Goal: Task Accomplishment & Management: Use online tool/utility

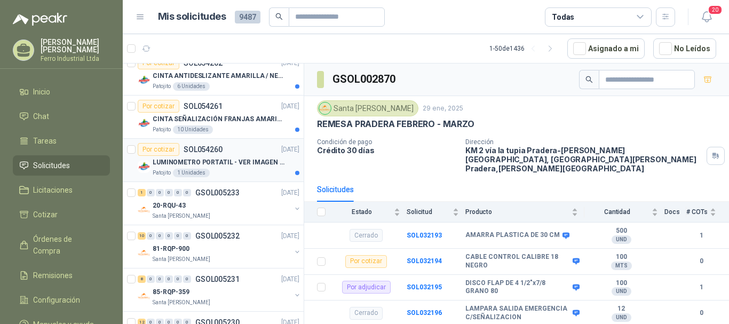
scroll to position [107, 0]
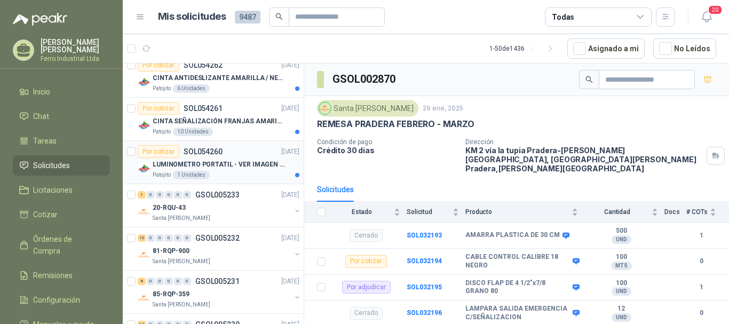
click at [238, 161] on p "LUMINOMETRO PORTATIL - VER IMAGEN ADJUNTA" at bounding box center [219, 165] width 133 height 10
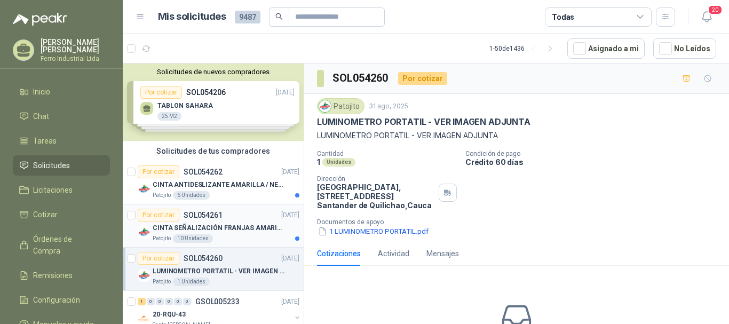
click at [244, 226] on p "CINTA SEÑALIZACIÓN FRANJAS AMARILLAS NEGRA" at bounding box center [219, 228] width 133 height 10
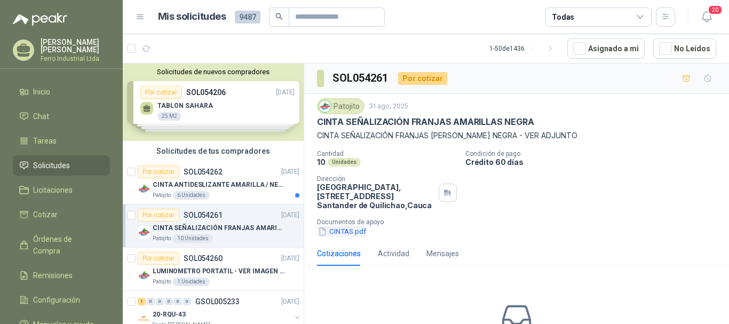
click at [345, 235] on button "CINTAS.pdf" at bounding box center [342, 231] width 50 height 11
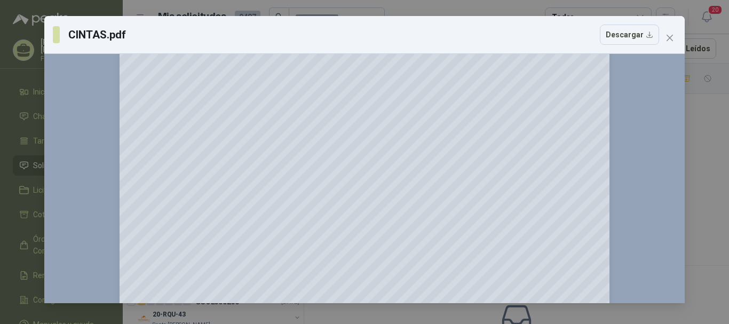
scroll to position [188, 0]
click at [673, 38] on icon "close" at bounding box center [670, 38] width 9 height 9
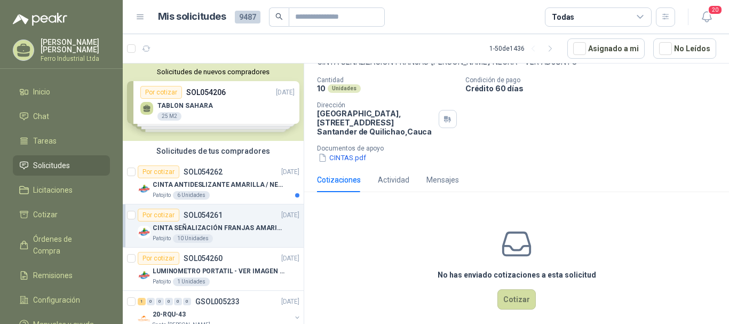
scroll to position [83, 0]
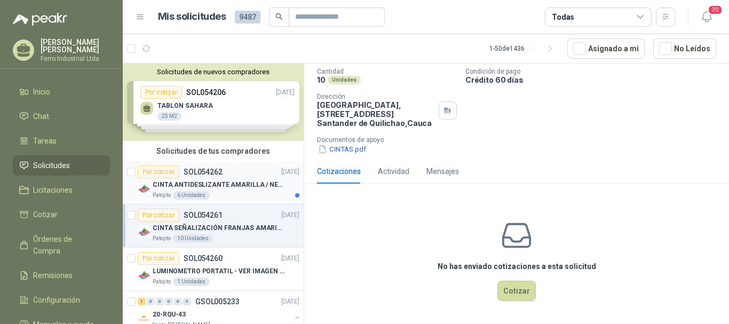
click at [241, 180] on p "CINTA ANTIDESLIZANTE AMARILLA / NEGRA" at bounding box center [219, 185] width 133 height 10
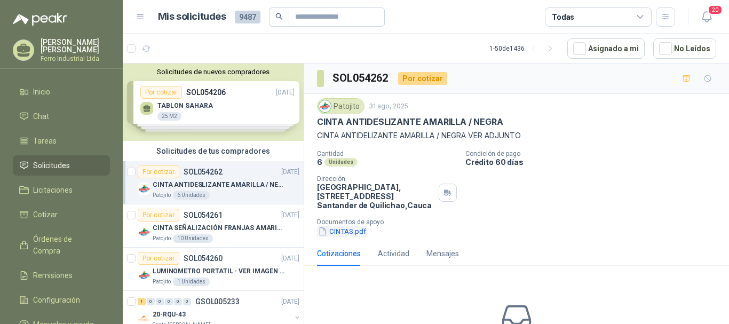
click at [344, 234] on button "CINTAS.pdf" at bounding box center [342, 231] width 50 height 11
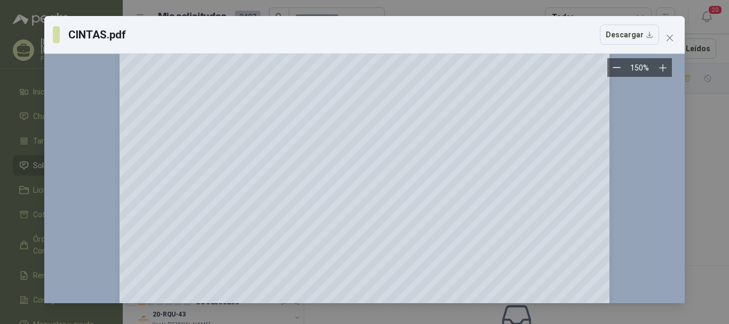
scroll to position [28, 0]
click at [667, 34] on icon "close" at bounding box center [670, 38] width 9 height 9
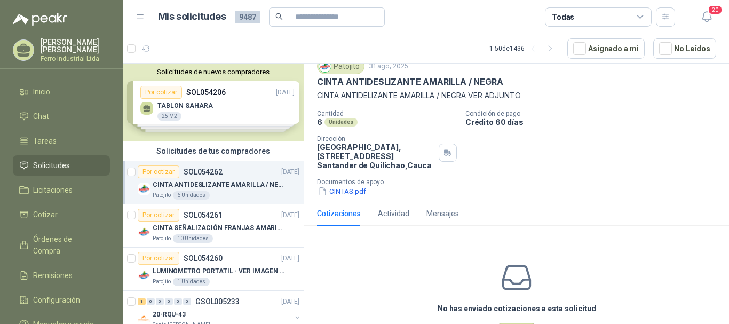
scroll to position [53, 0]
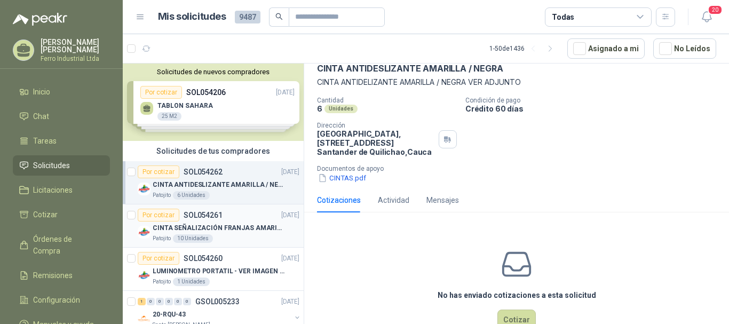
click at [223, 227] on p "CINTA SEÑALIZACIÓN FRANJAS AMARILLAS NEGRA" at bounding box center [219, 228] width 133 height 10
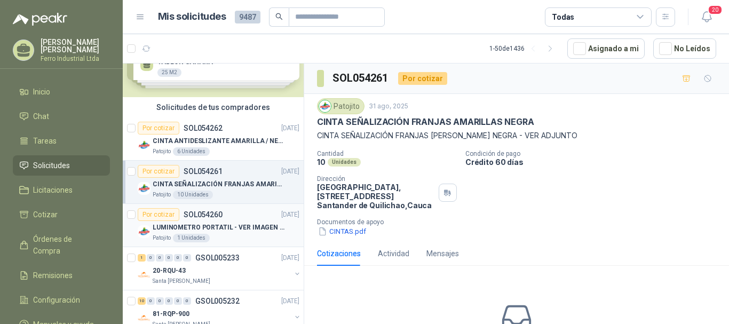
scroll to position [53, 0]
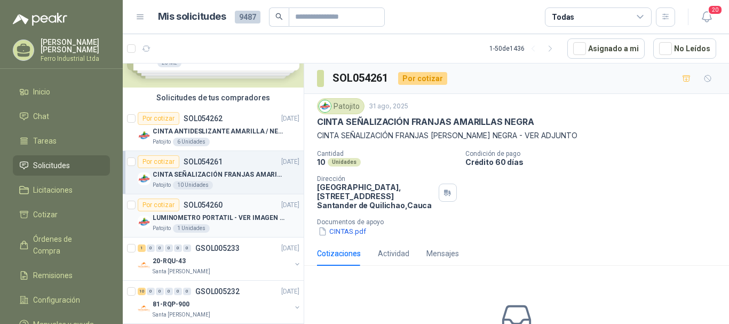
click at [227, 216] on p "LUMINOMETRO PORTATIL - VER IMAGEN ADJUNTA" at bounding box center [219, 218] width 133 height 10
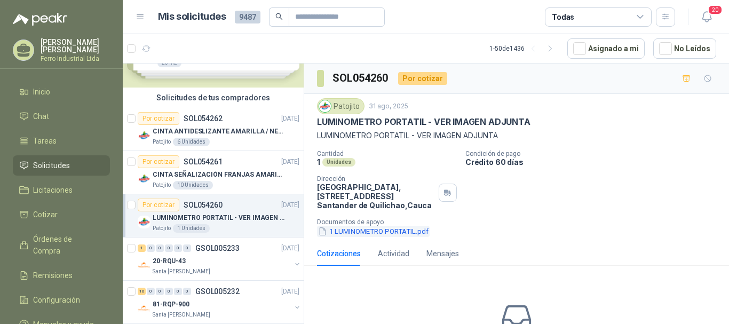
click at [385, 233] on button "1 LUMINOMETRO PORTATIL.pdf" at bounding box center [373, 231] width 113 height 11
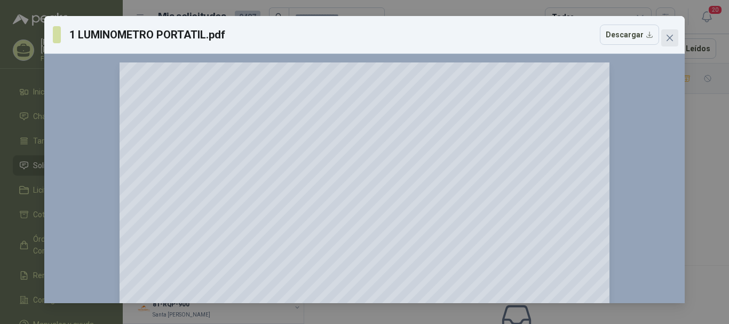
click at [668, 35] on icon "close" at bounding box center [670, 38] width 9 height 9
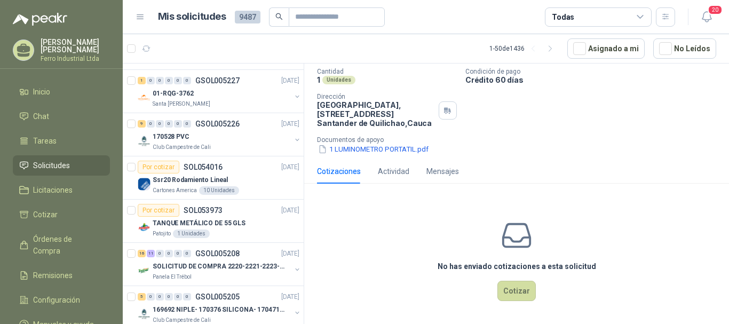
scroll to position [534, 0]
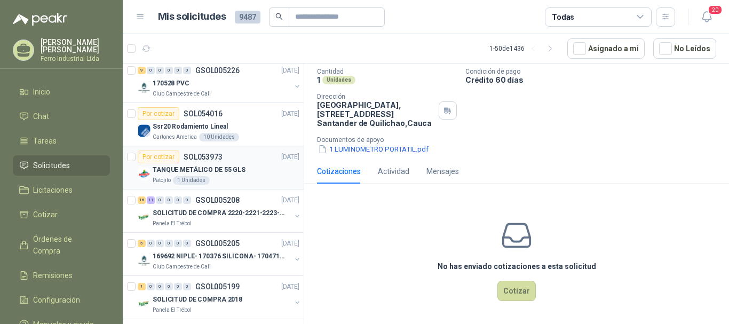
click at [244, 175] on div "TANQUE METÁLICO DE 55 GLS" at bounding box center [226, 169] width 147 height 13
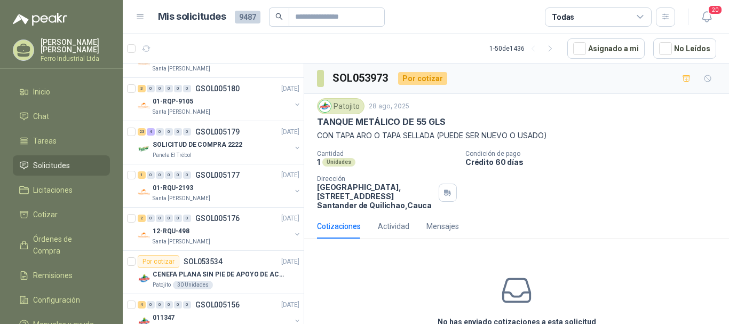
scroll to position [1174, 0]
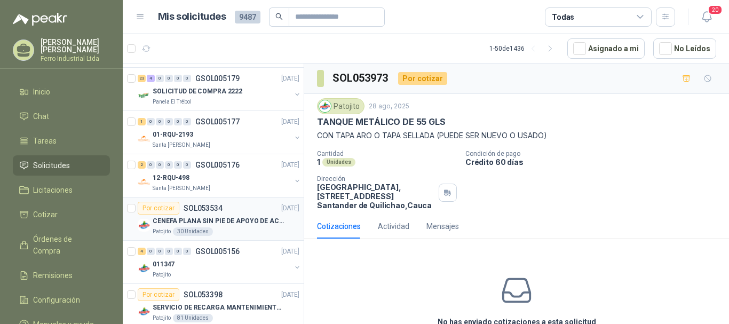
click at [228, 211] on div "Por cotizar SOL053534 [DATE]" at bounding box center [219, 208] width 162 height 13
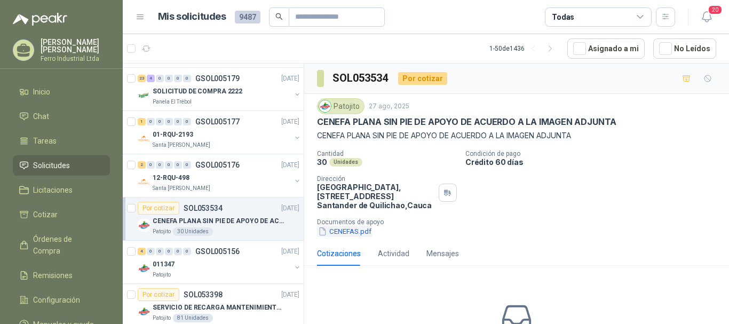
click at [341, 236] on button "CENEFAS.pdf" at bounding box center [345, 231] width 56 height 11
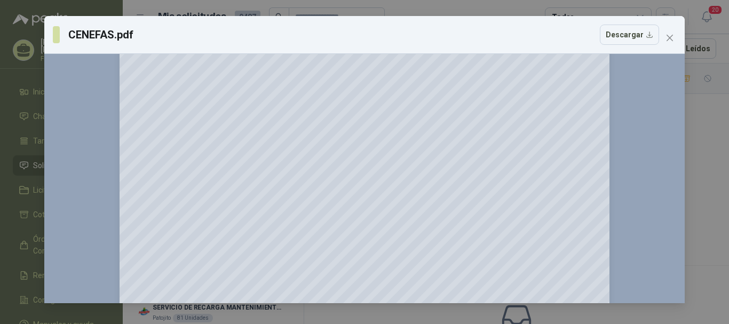
scroll to position [374, 0]
click at [673, 41] on icon "close" at bounding box center [670, 38] width 6 height 6
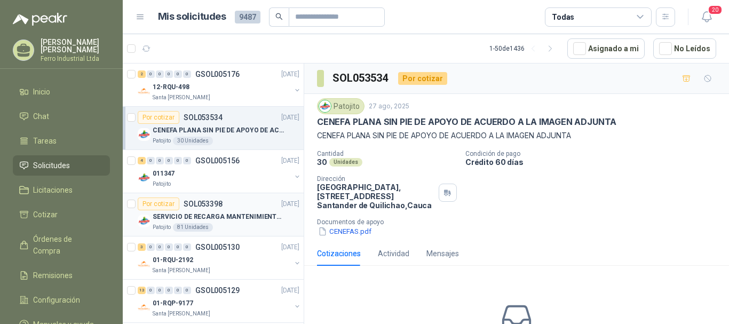
scroll to position [1281, 0]
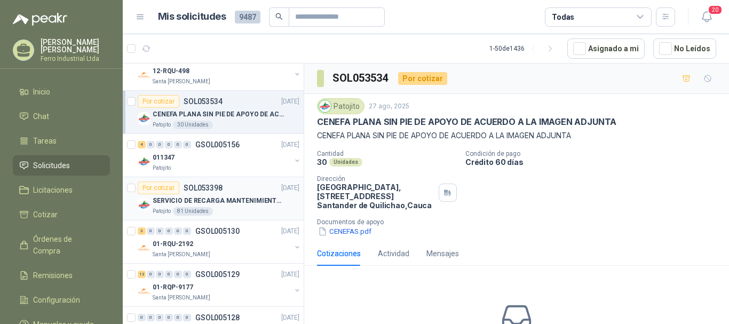
click at [237, 206] on p "SERVICIO DE RECARGA MANTENIMIENTO Y PRESTAMOS DE EXTINTORES" at bounding box center [219, 201] width 133 height 10
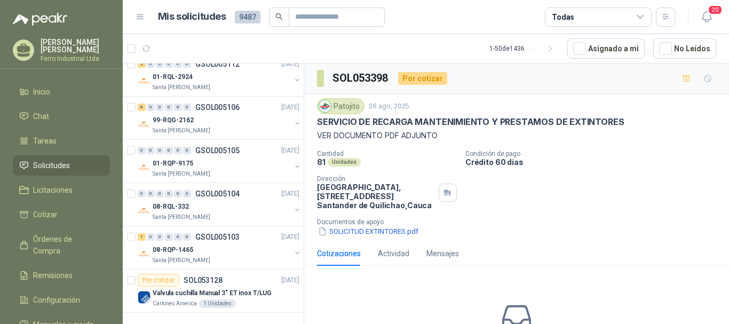
scroll to position [2019, 0]
click at [555, 52] on icon "button" at bounding box center [550, 48] width 9 height 9
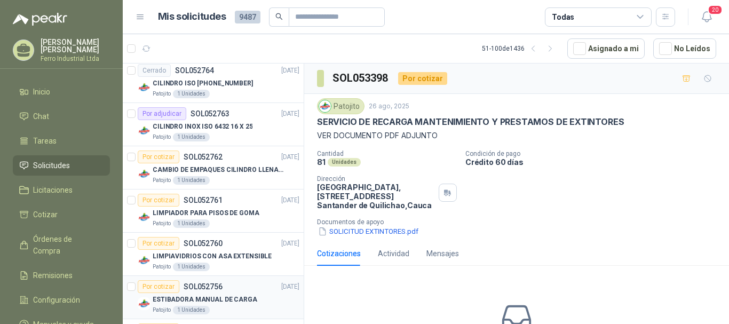
scroll to position [1485, 0]
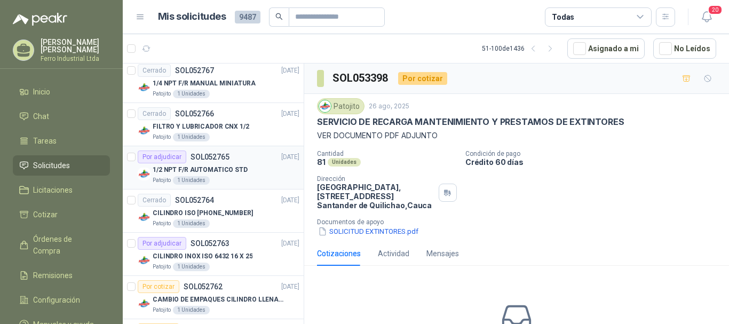
click at [248, 163] on div "1/2 NPT F/R AUTOMATICO STD" at bounding box center [226, 169] width 147 height 13
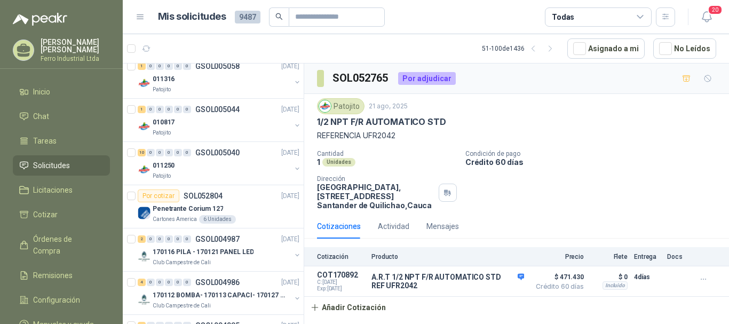
scroll to position [1005, 0]
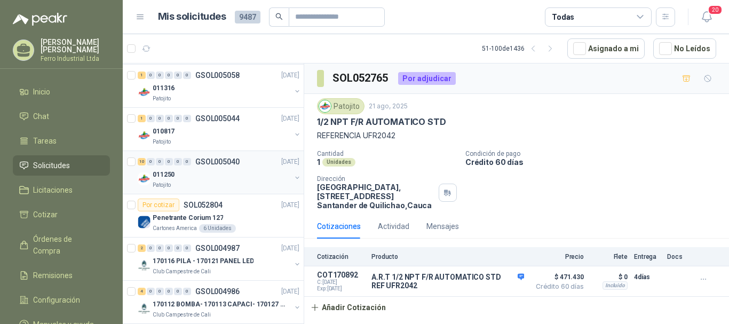
click at [214, 179] on div "011250" at bounding box center [222, 174] width 138 height 13
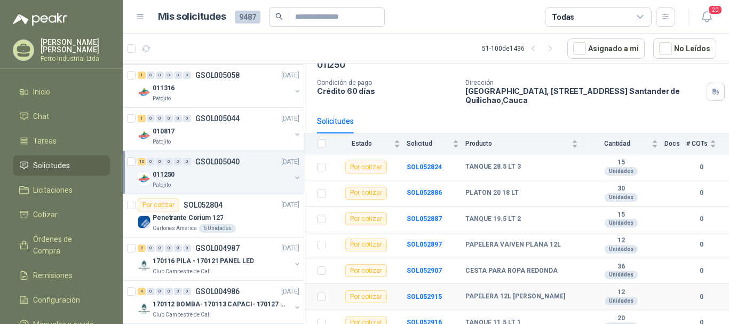
scroll to position [145, 0]
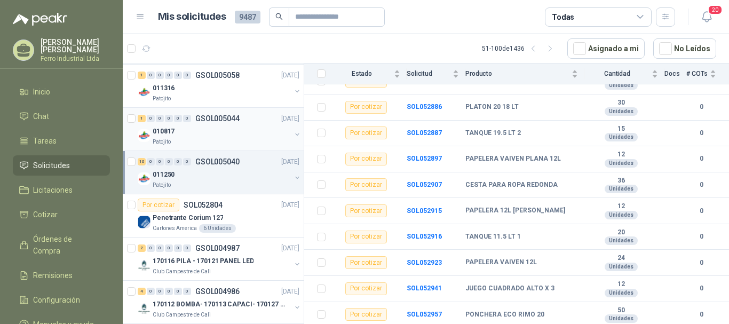
click at [220, 135] on div "010817" at bounding box center [222, 131] width 138 height 13
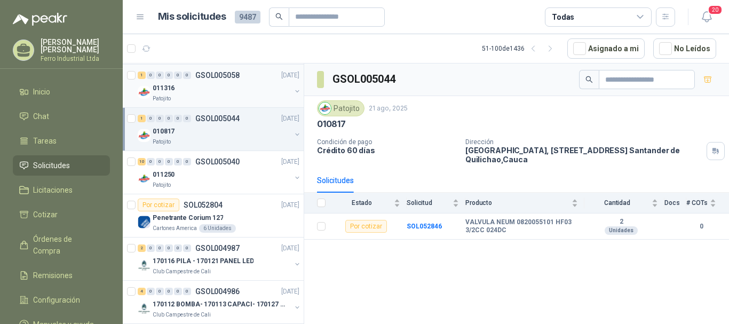
click at [225, 97] on div "Patojito" at bounding box center [222, 98] width 138 height 9
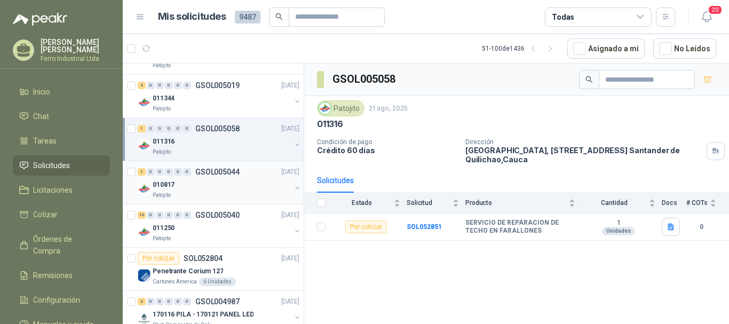
scroll to position [844, 0]
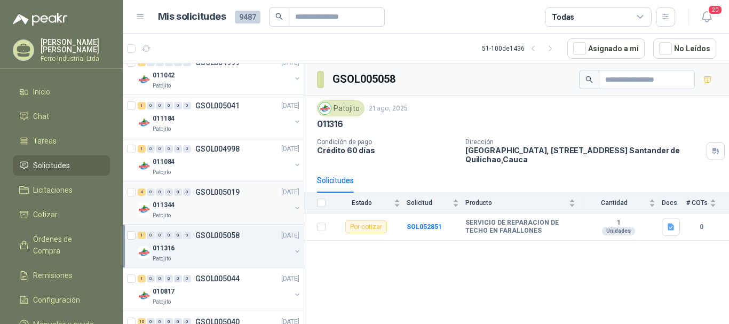
click at [196, 197] on div "4 0 0 0 0 0 GSOL005019 [DATE]" at bounding box center [220, 192] width 164 height 13
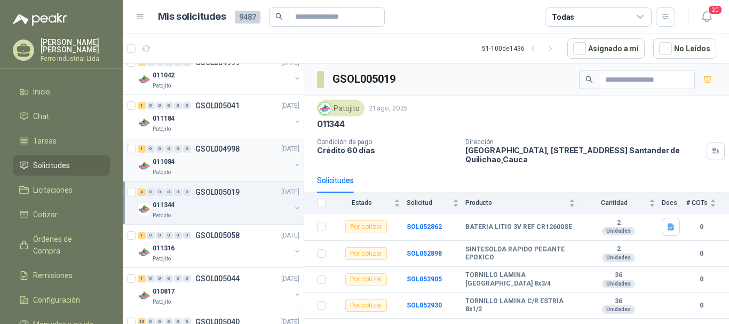
click at [220, 155] on div "011084" at bounding box center [222, 161] width 138 height 13
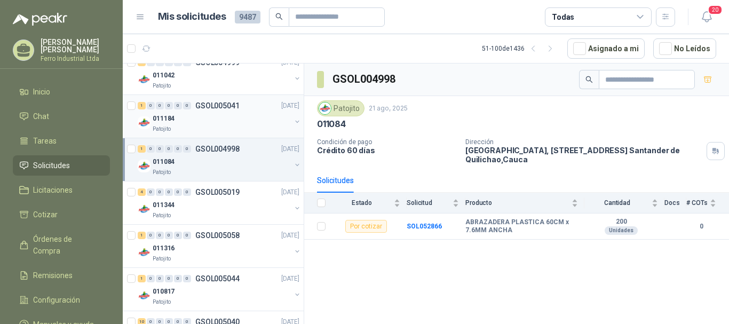
click at [219, 117] on div "011184" at bounding box center [222, 118] width 138 height 13
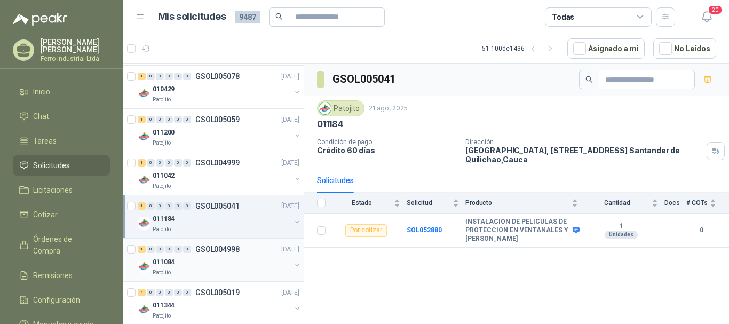
scroll to position [738, 0]
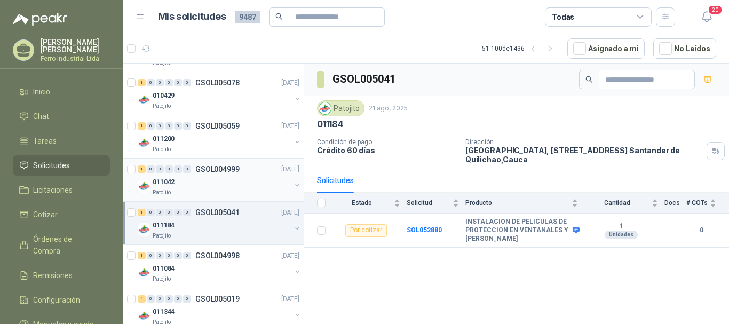
click at [232, 174] on div "1 0 0 0 0 0 GSOL004999 [DATE]" at bounding box center [220, 169] width 164 height 13
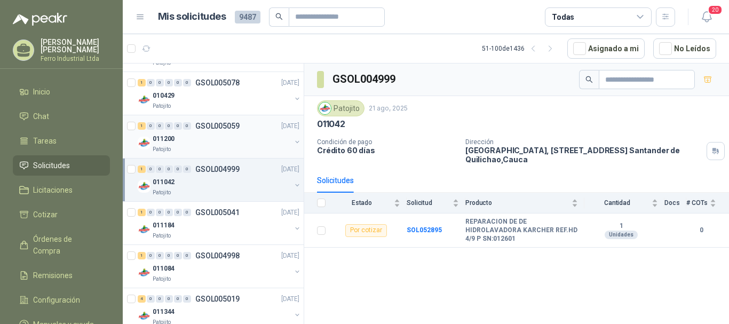
click at [232, 143] on div "011200" at bounding box center [222, 138] width 138 height 13
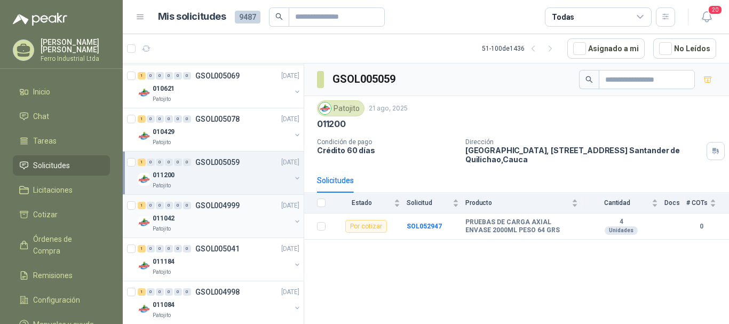
scroll to position [684, 0]
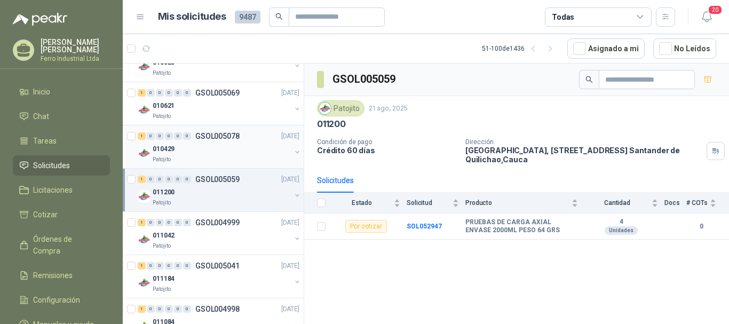
click at [220, 140] on div "1 0 0 0 0 0 GSOL005078 [DATE]" at bounding box center [220, 136] width 164 height 13
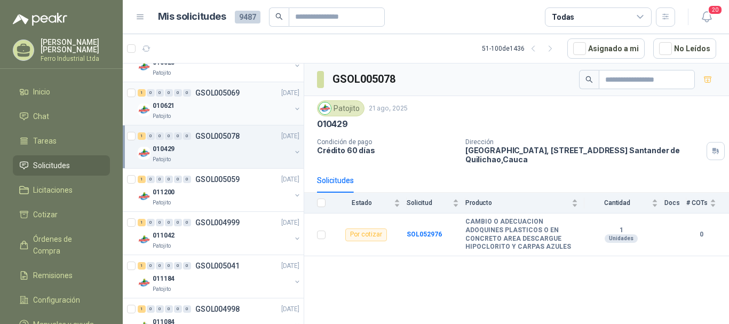
click at [215, 105] on div "010621" at bounding box center [222, 105] width 138 height 13
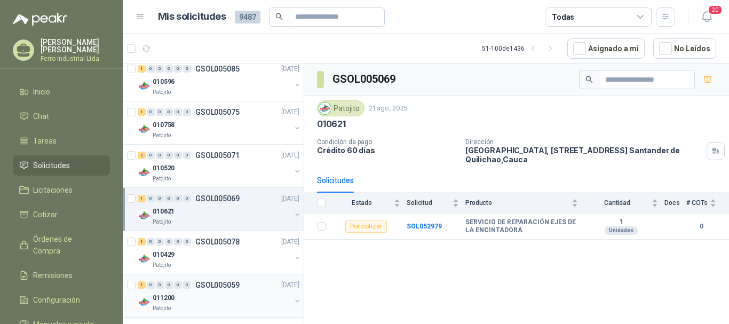
scroll to position [578, 0]
click at [218, 118] on div "1 0 0 0 0 0 GSOL005075 [DATE]" at bounding box center [220, 113] width 164 height 13
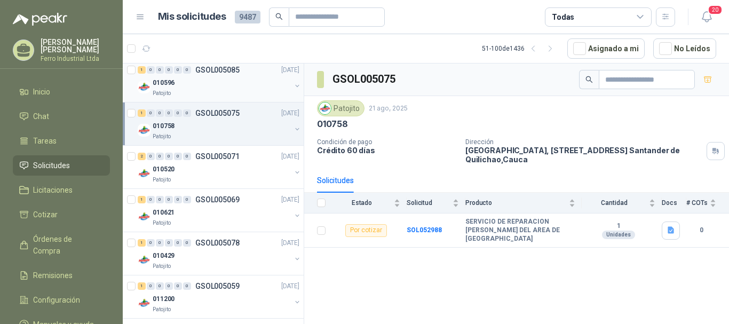
click at [219, 78] on div "010596" at bounding box center [222, 82] width 138 height 13
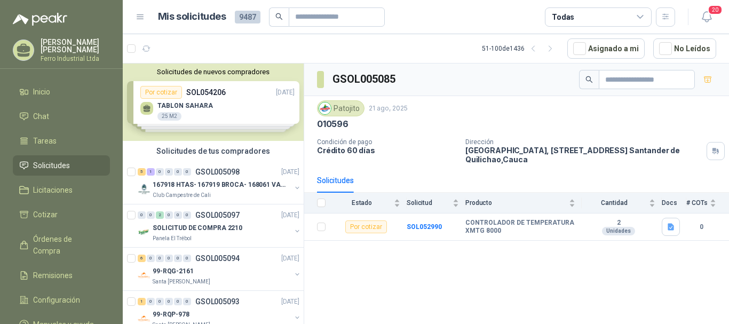
drag, startPoint x: 556, startPoint y: 52, endPoint x: 472, endPoint y: 51, distance: 83.8
click at [555, 51] on icon "button" at bounding box center [550, 48] width 9 height 9
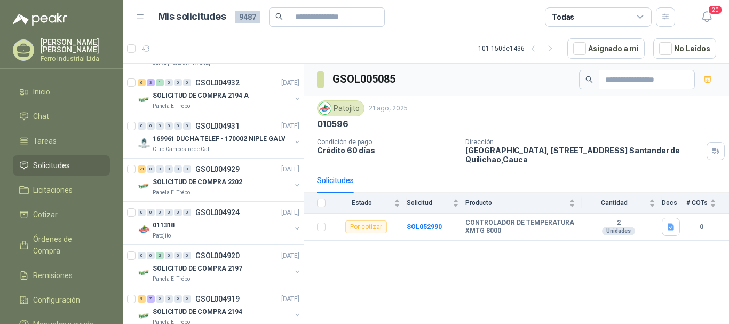
scroll to position [1014, 0]
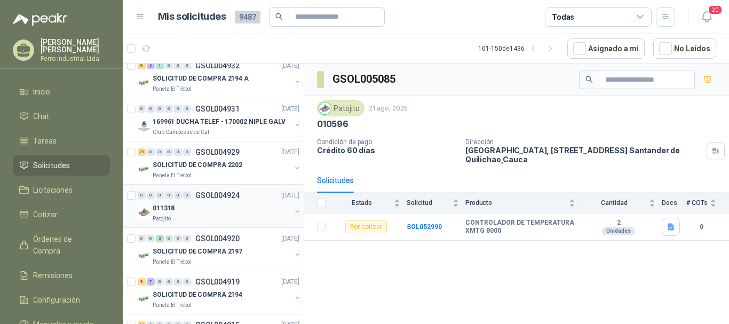
click at [213, 216] on div "Patojito" at bounding box center [222, 219] width 138 height 9
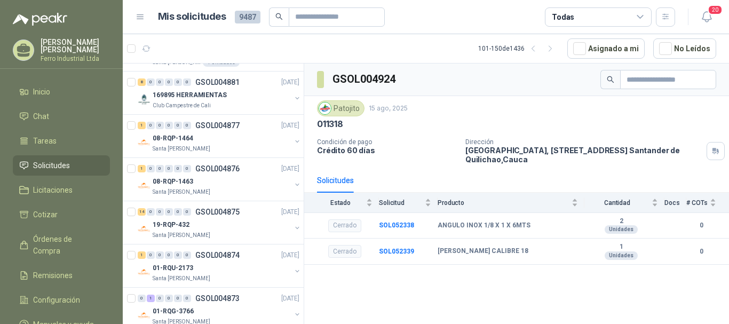
scroll to position [1476, 0]
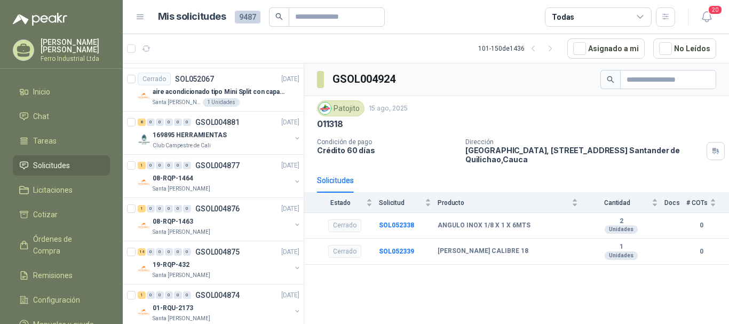
click at [51, 165] on span "Solicitudes" at bounding box center [51, 166] width 37 height 12
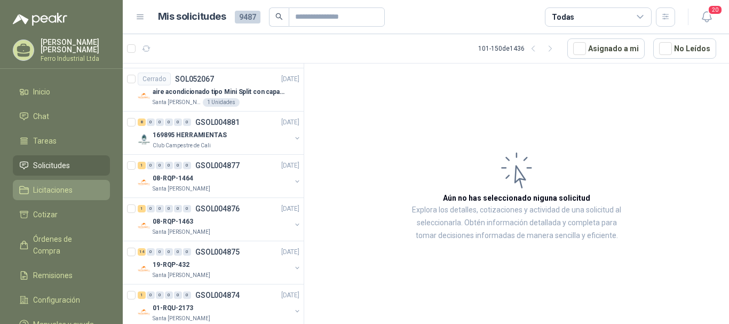
click at [55, 189] on span "Licitaciones" at bounding box center [52, 190] width 39 height 12
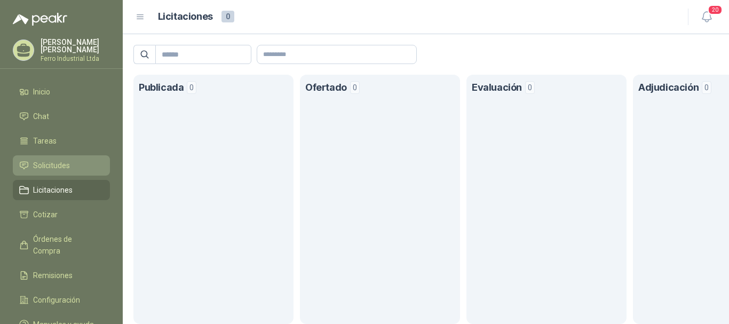
click at [56, 162] on span "Solicitudes" at bounding box center [51, 166] width 37 height 12
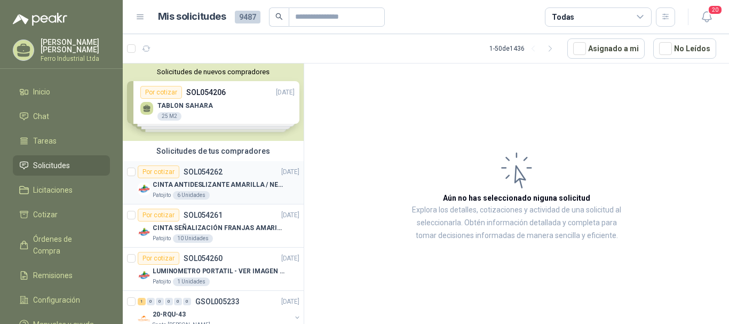
click at [207, 181] on p "CINTA ANTIDESLIZANTE AMARILLA / NEGRA" at bounding box center [219, 185] width 133 height 10
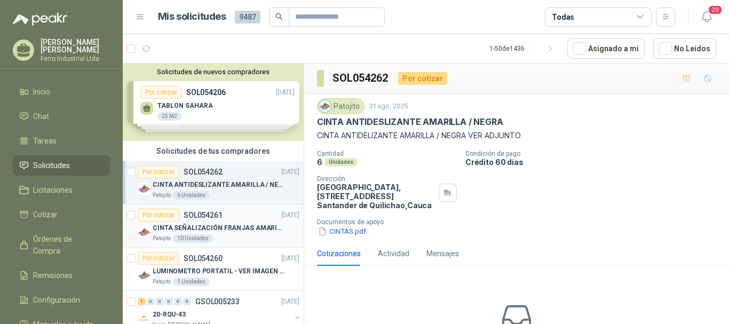
click at [231, 217] on div "Por cotizar SOL054261 [DATE]" at bounding box center [219, 215] width 162 height 13
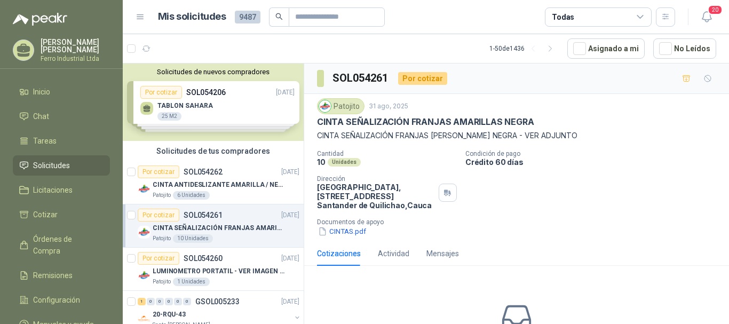
click at [349, 233] on button "CINTAS.pdf" at bounding box center [342, 231] width 50 height 11
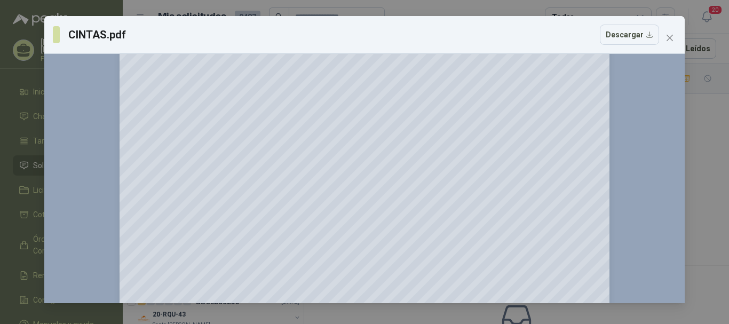
scroll to position [160, 0]
click at [675, 38] on span "Close" at bounding box center [669, 38] width 17 height 9
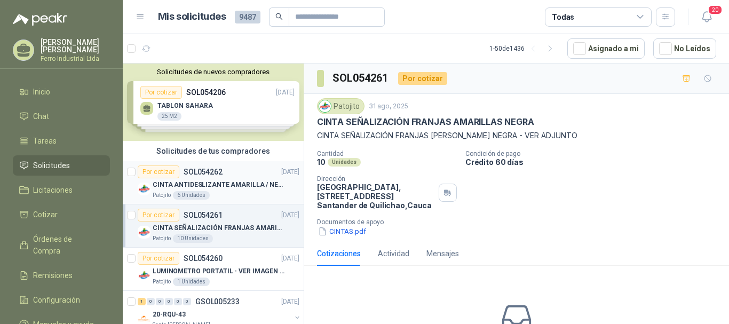
click at [128, 167] on div at bounding box center [131, 182] width 9 height 34
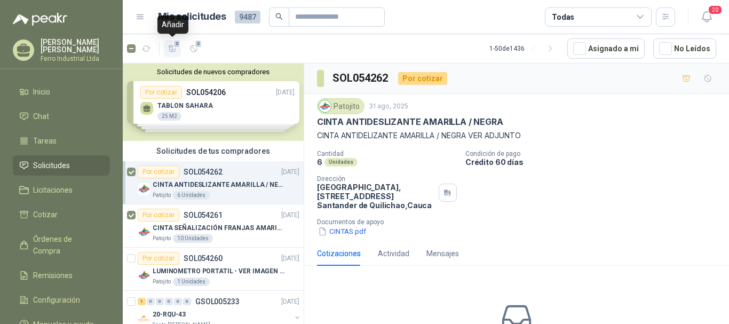
click at [170, 46] on icon "button" at bounding box center [172, 48] width 9 height 9
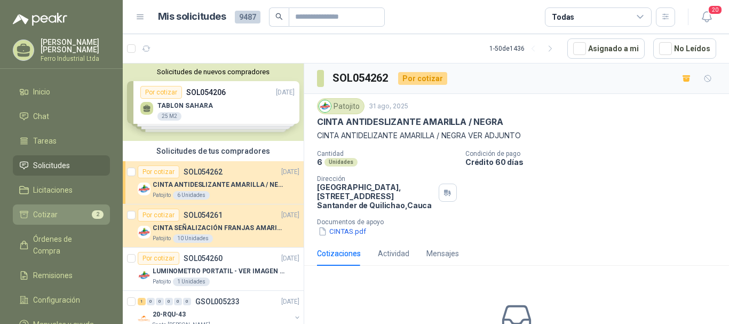
click at [66, 214] on li "Cotizar 2" at bounding box center [61, 215] width 84 height 12
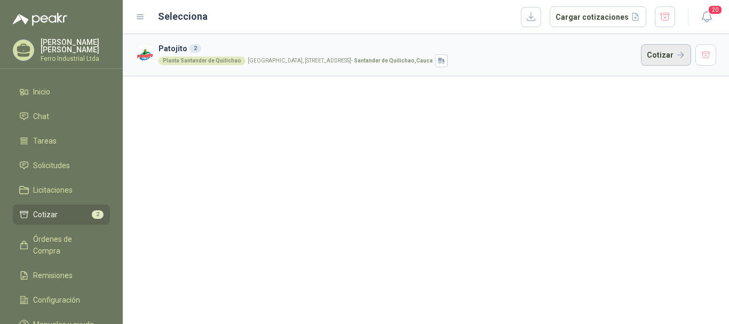
click at [652, 53] on button "Cotizar" at bounding box center [666, 54] width 50 height 21
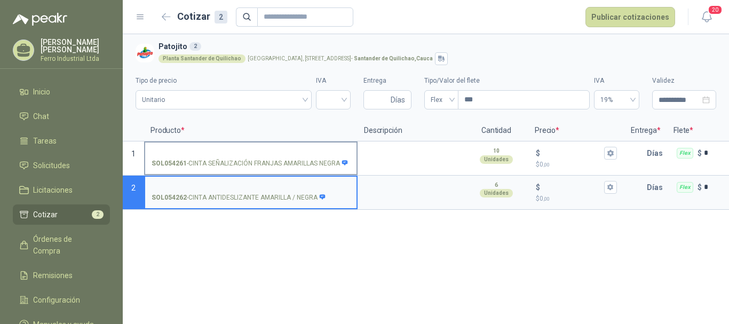
click at [246, 153] on input "SOL054261 - CINTA SEÑALIZACIÓN FRANJAS [PERSON_NAME] NEGRA" at bounding box center [251, 153] width 199 height 8
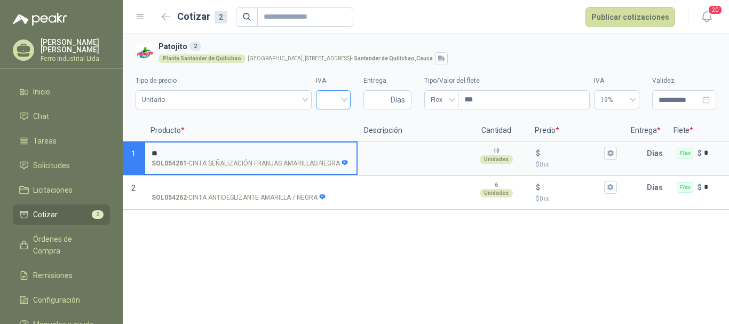
type input "*"
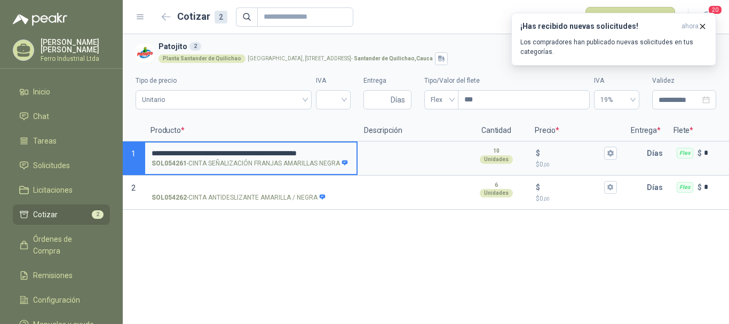
click at [351, 153] on label "**********" at bounding box center [250, 158] width 211 height 30
click at [350, 153] on input "**********" at bounding box center [251, 153] width 199 height 9
type input "**********"
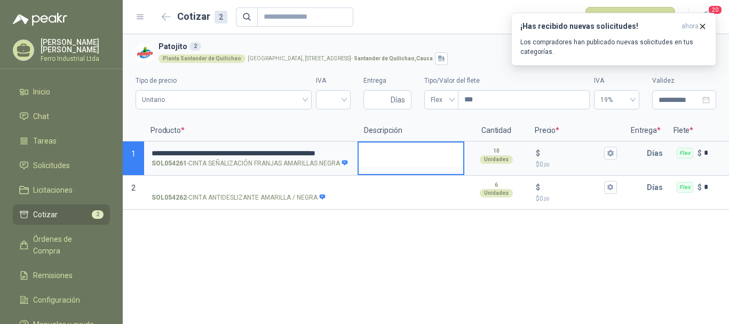
click at [380, 164] on textarea at bounding box center [411, 155] width 105 height 25
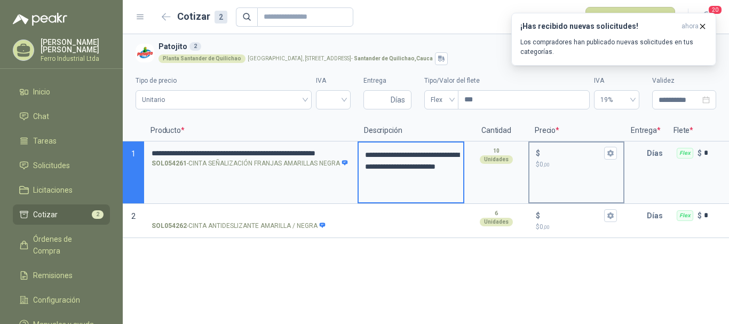
click at [550, 153] on input "$ $ 0 ,00" at bounding box center [572, 153] width 60 height 8
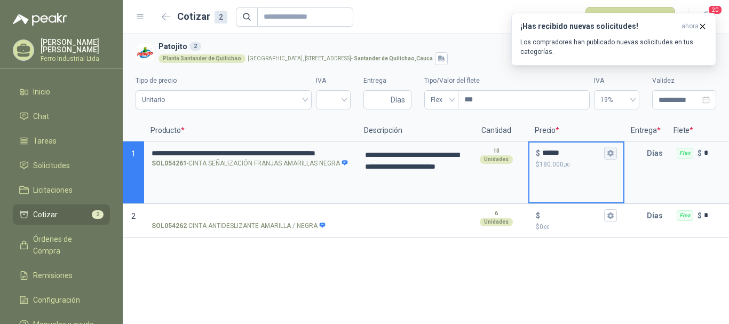
type input "******"
click at [608, 154] on icon "button" at bounding box center [610, 153] width 6 height 6
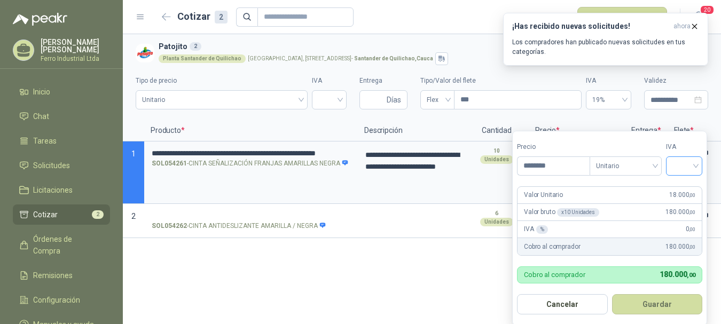
click at [686, 162] on input "search" at bounding box center [683, 165] width 23 height 16
click at [680, 188] on div "19%" at bounding box center [686, 189] width 20 height 12
click at [643, 303] on button "Guardar" at bounding box center [659, 304] width 92 height 20
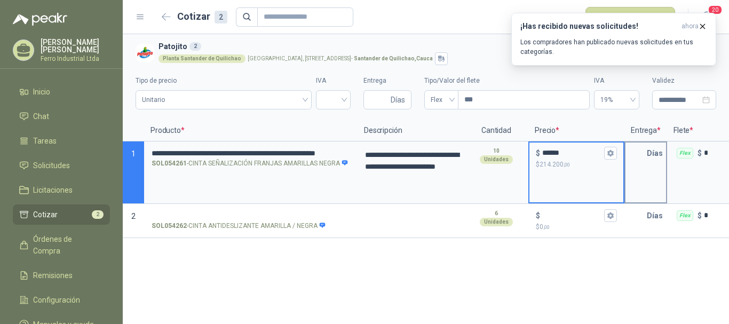
click at [633, 159] on input "text" at bounding box center [636, 153] width 21 height 21
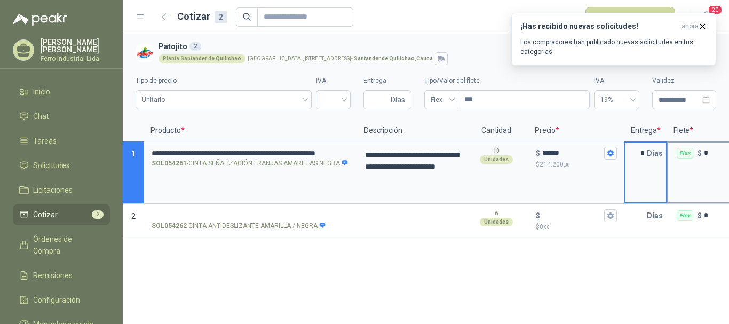
type input "*"
click at [718, 152] on input "*" at bounding box center [728, 153] width 48 height 8
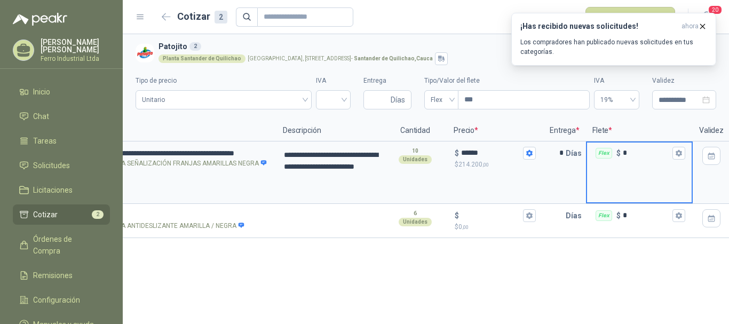
scroll to position [0, 86]
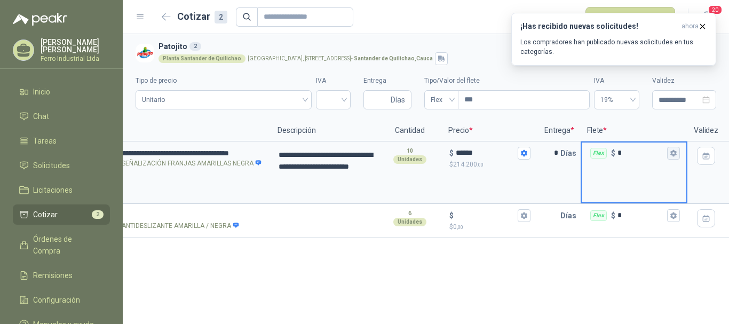
click at [675, 152] on icon "button" at bounding box center [673, 153] width 6 height 6
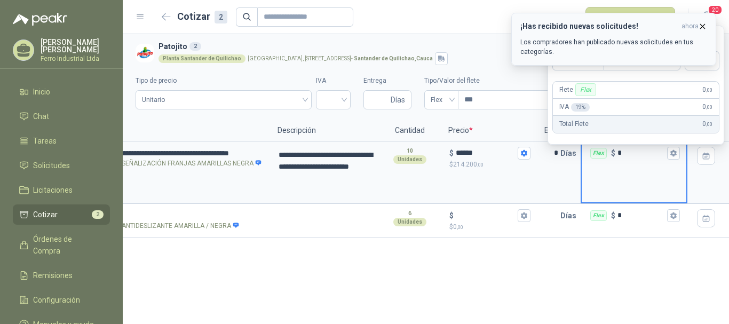
click at [700, 25] on icon "button" at bounding box center [702, 26] width 9 height 9
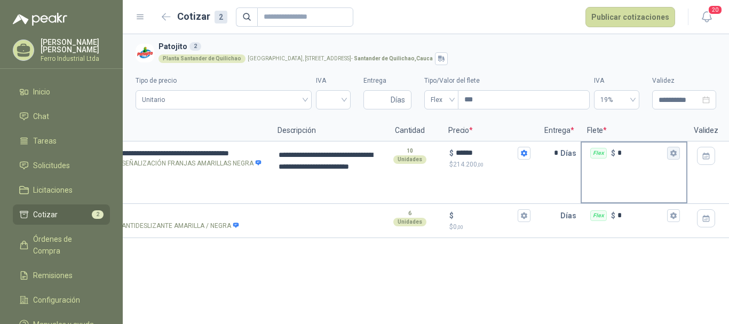
click at [670, 154] on icon "button" at bounding box center [673, 152] width 7 height 7
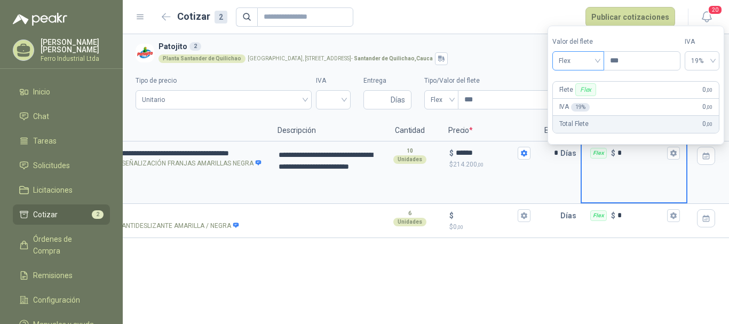
click at [589, 63] on span "Flex" at bounding box center [578, 61] width 39 height 16
click at [580, 97] on div "Incluido" at bounding box center [579, 100] width 37 height 12
click at [628, 234] on div "Flex $ *" at bounding box center [634, 221] width 107 height 34
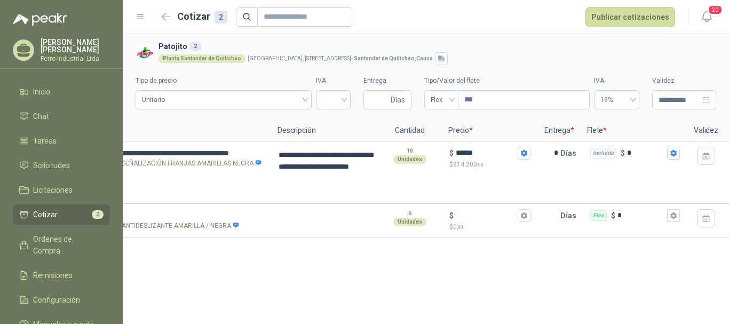
click at [623, 258] on div "**********" at bounding box center [426, 179] width 606 height 290
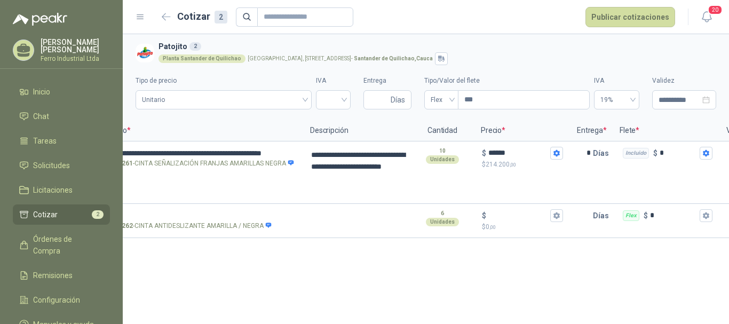
scroll to position [0, 0]
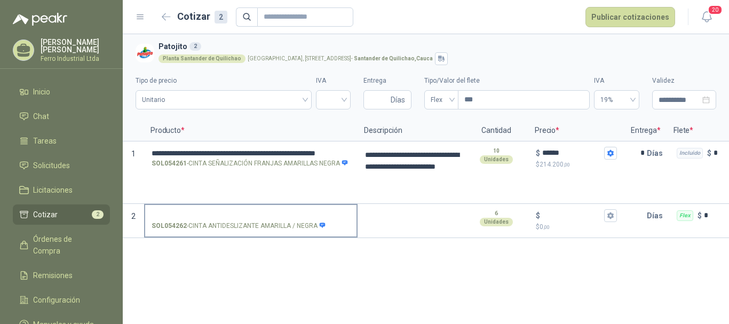
click at [246, 206] on label "SOL054262 - CINTA ANTIDESLIZANTE AMARILLA / NEGRA" at bounding box center [250, 220] width 211 height 30
click at [246, 212] on input "SOL054262 - CINTA ANTIDESLIZANTE AMARILLA / NEGRA" at bounding box center [251, 216] width 199 height 8
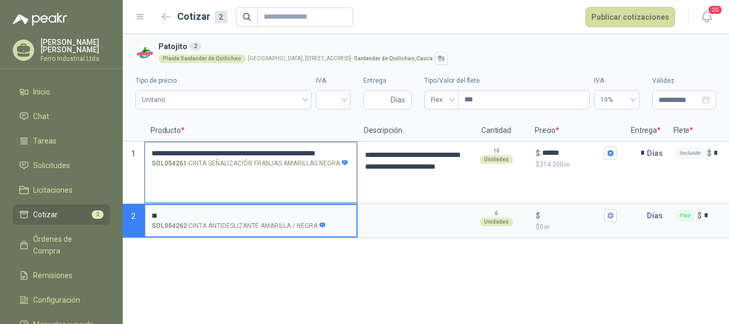
type input "*"
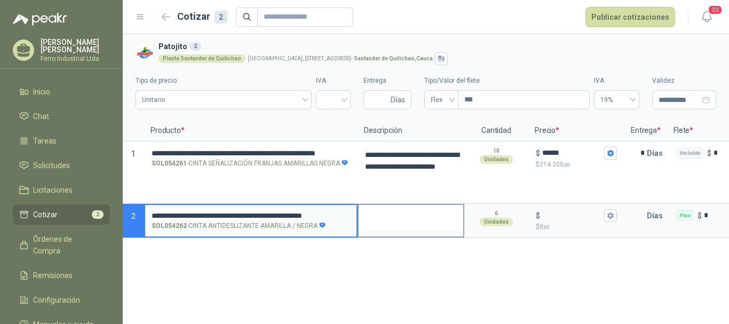
type input "**********"
click at [399, 222] on textarea at bounding box center [411, 217] width 105 height 25
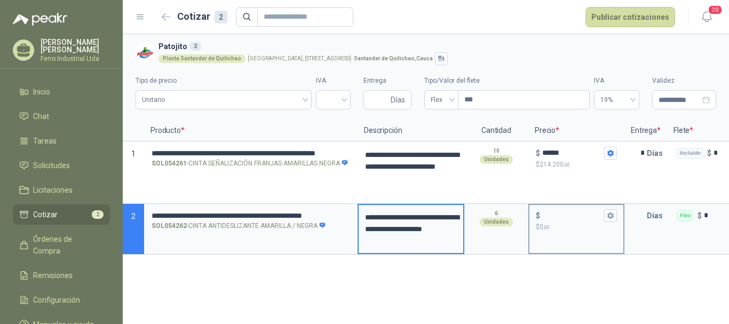
click at [563, 212] on input "$ $ 0 ,00" at bounding box center [572, 215] width 60 height 8
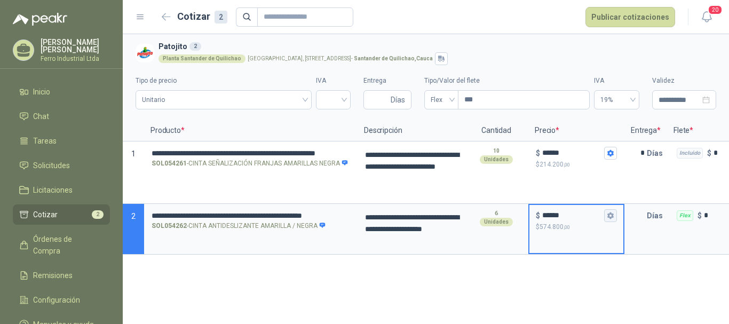
type input "******"
click at [614, 214] on button "$ ****** $ 574.800 ,00" at bounding box center [610, 215] width 13 height 13
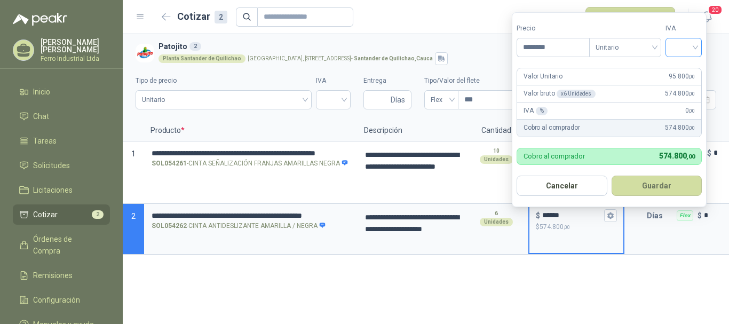
click at [682, 49] on input "search" at bounding box center [683, 46] width 23 height 16
click at [684, 72] on div "19%" at bounding box center [686, 70] width 20 height 12
click at [666, 193] on button "Guardar" at bounding box center [659, 186] width 92 height 20
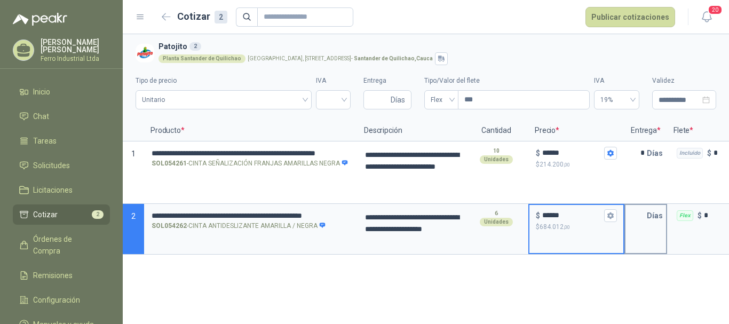
click at [638, 211] on input "text" at bounding box center [636, 215] width 21 height 21
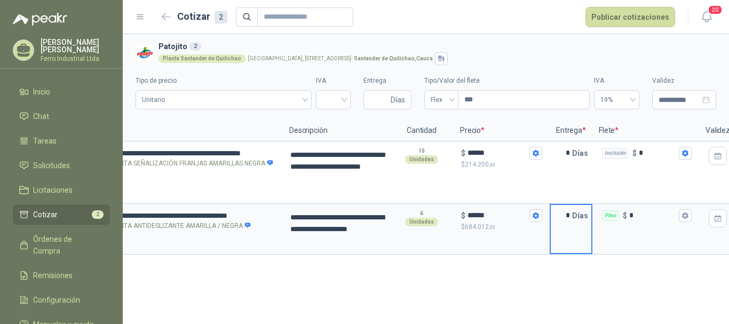
scroll to position [0, 76]
type input "*"
click at [636, 212] on input "*" at bounding box center [652, 215] width 48 height 8
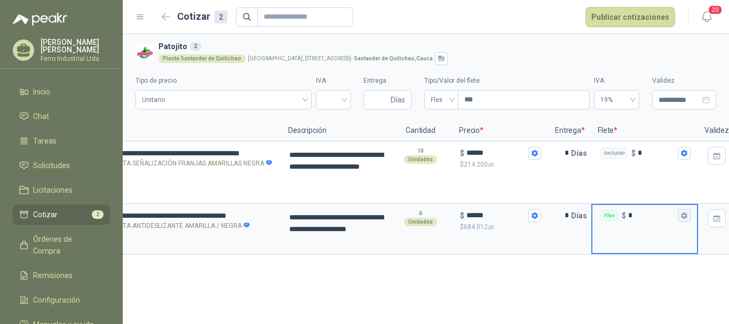
click at [684, 214] on icon "button" at bounding box center [684, 215] width 6 height 6
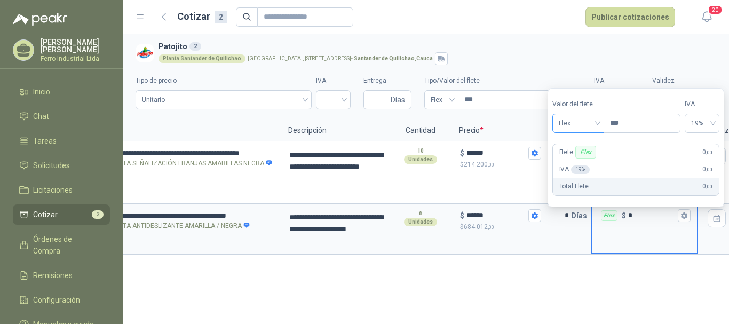
click at [578, 123] on span "Flex" at bounding box center [578, 123] width 39 height 16
click at [571, 159] on div "Incluido" at bounding box center [579, 163] width 37 height 12
click at [543, 271] on div "**********" at bounding box center [426, 179] width 606 height 290
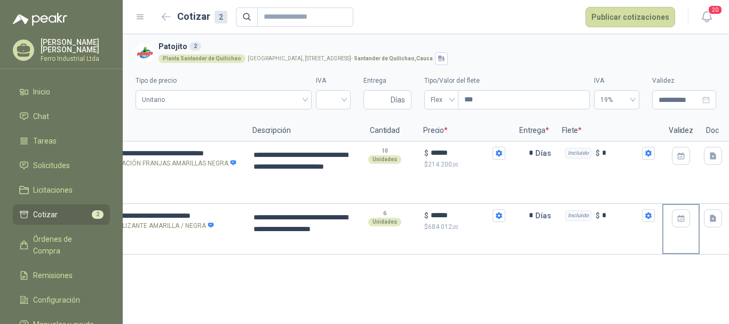
scroll to position [0, 113]
click at [716, 214] on icon "button" at bounding box center [712, 218] width 9 height 9
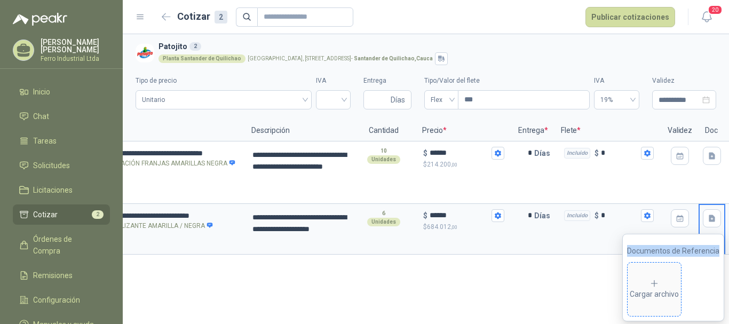
click at [657, 282] on icon at bounding box center [655, 284] width 10 height 10
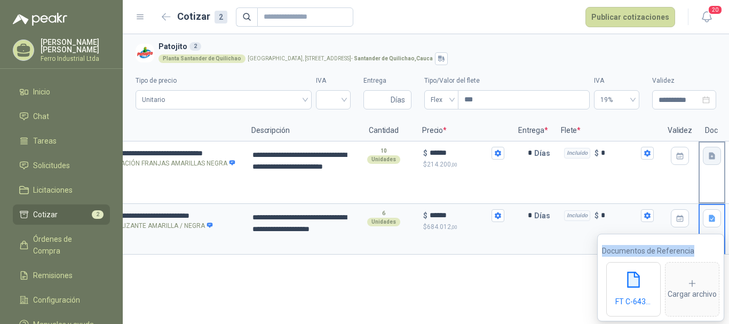
click at [713, 156] on icon "button" at bounding box center [712, 156] width 9 height 9
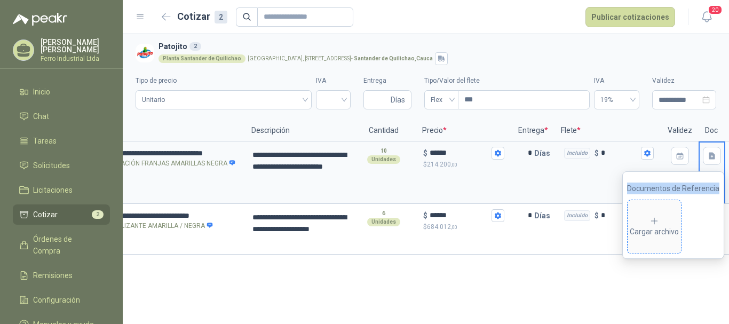
click at [655, 215] on span "Cargar archivo" at bounding box center [654, 226] width 53 height 53
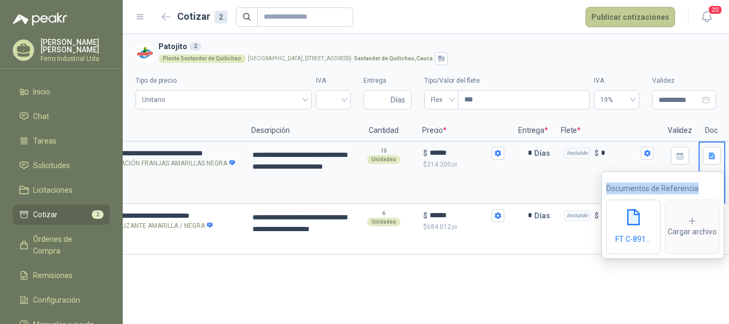
click at [633, 22] on button "Publicar cotizaciones" at bounding box center [631, 17] width 90 height 20
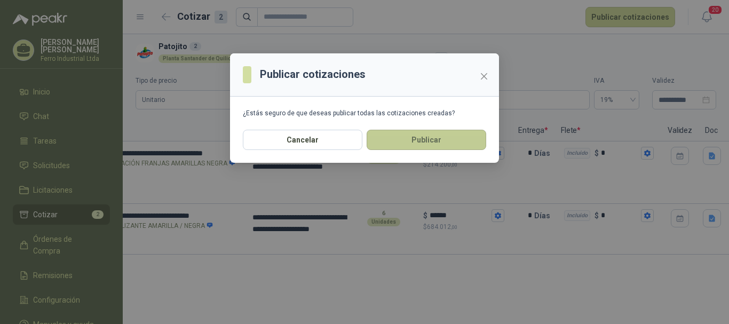
click at [414, 143] on button "Publicar" at bounding box center [427, 140] width 120 height 20
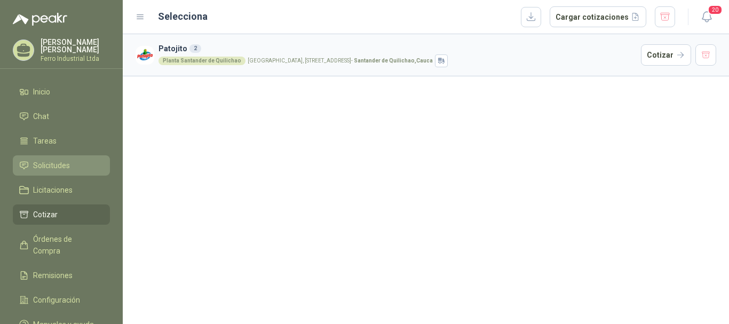
click at [68, 161] on span "Solicitudes" at bounding box center [51, 166] width 37 height 12
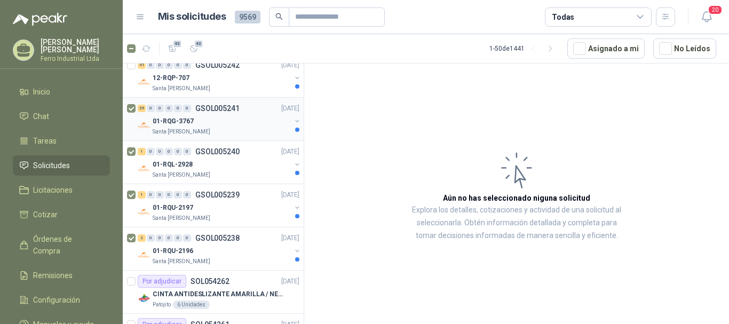
scroll to position [53, 0]
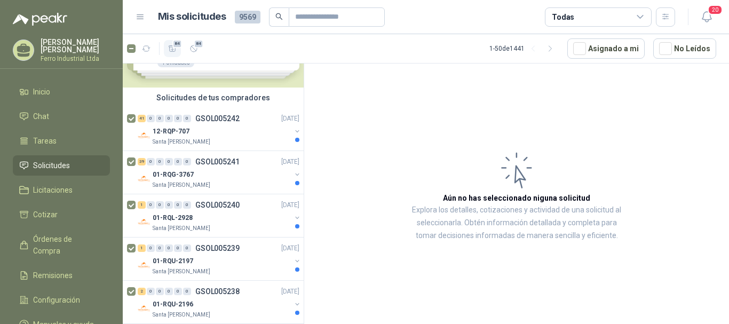
click at [169, 48] on icon "button" at bounding box center [172, 48] width 7 height 6
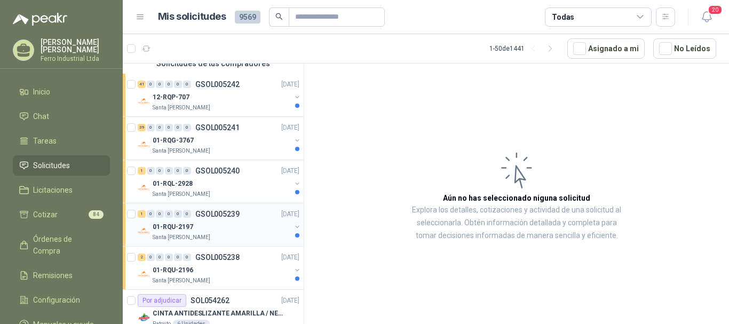
scroll to position [160, 0]
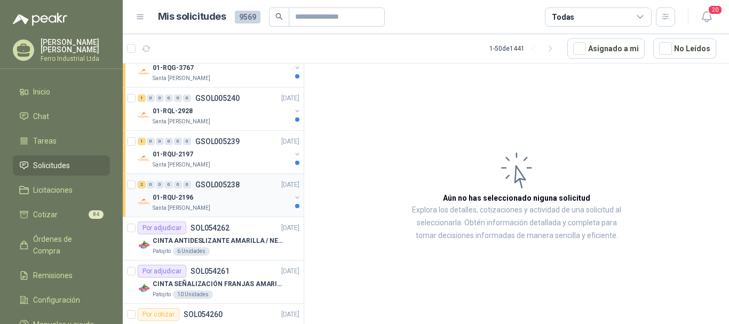
click at [226, 191] on div "01-RQU-2196" at bounding box center [222, 197] width 138 height 13
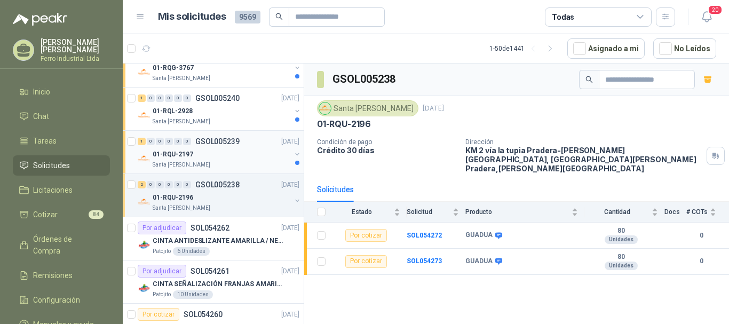
click at [233, 154] on div "01-RQU-2197" at bounding box center [222, 154] width 138 height 13
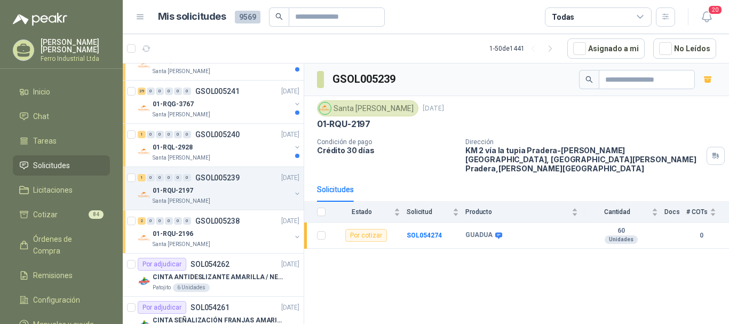
scroll to position [107, 0]
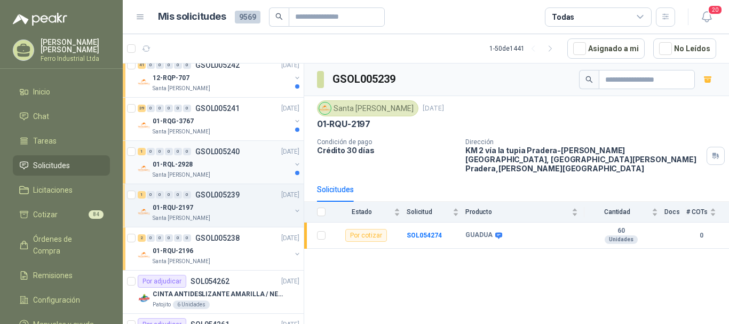
click at [227, 161] on div "01-RQL-2928" at bounding box center [222, 164] width 138 height 13
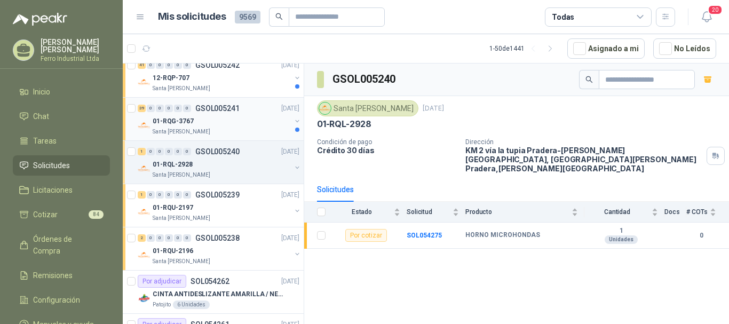
click at [224, 122] on div "01-RQG-3767" at bounding box center [222, 121] width 138 height 13
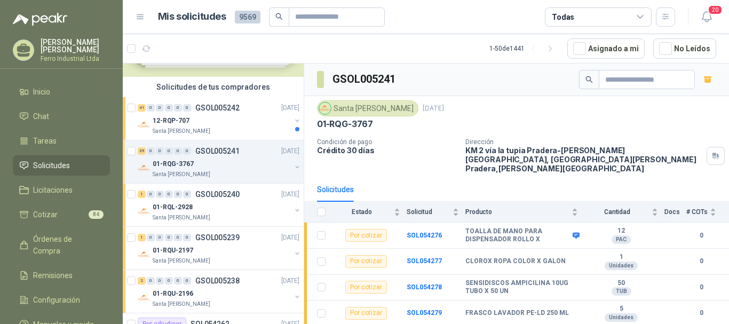
scroll to position [53, 0]
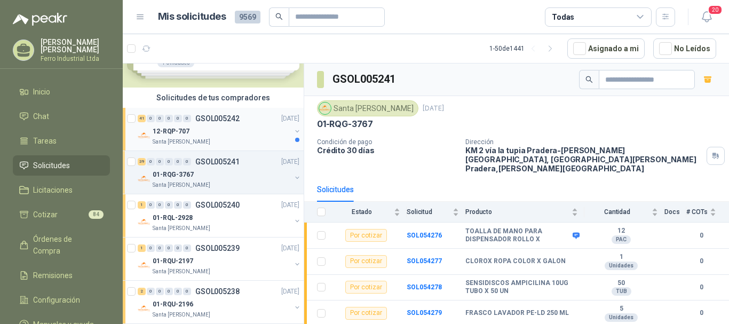
click at [223, 130] on div "12-RQP-707" at bounding box center [222, 131] width 138 height 13
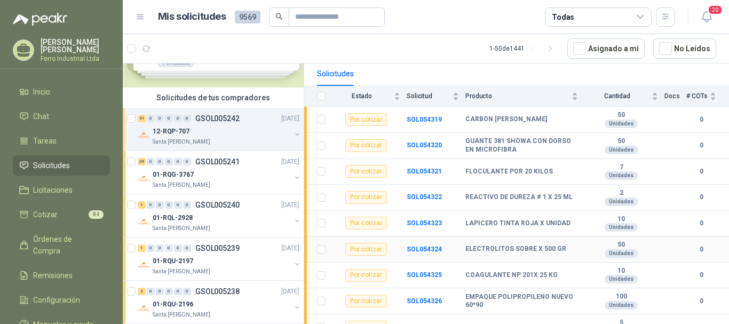
scroll to position [214, 0]
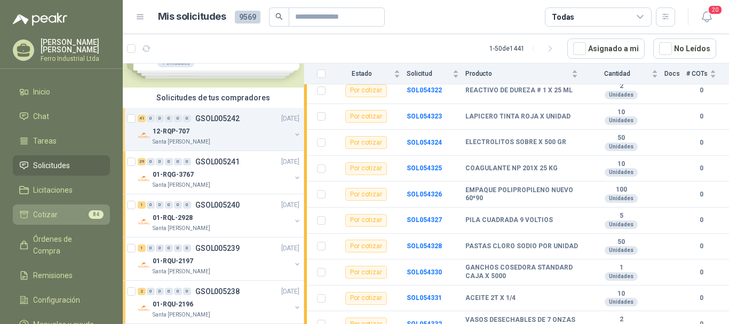
click at [62, 217] on li "Cotizar 84" at bounding box center [61, 215] width 84 height 12
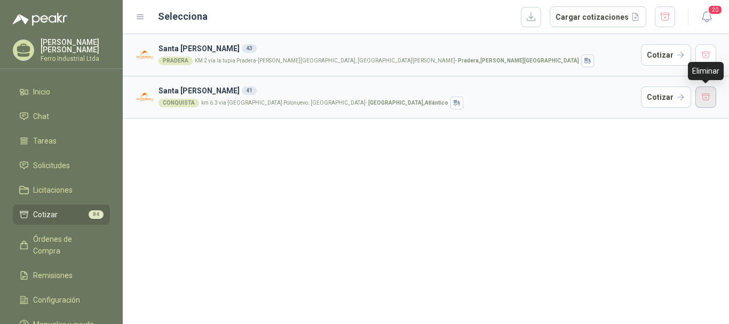
click at [701, 99] on button "button" at bounding box center [706, 96] width 21 height 21
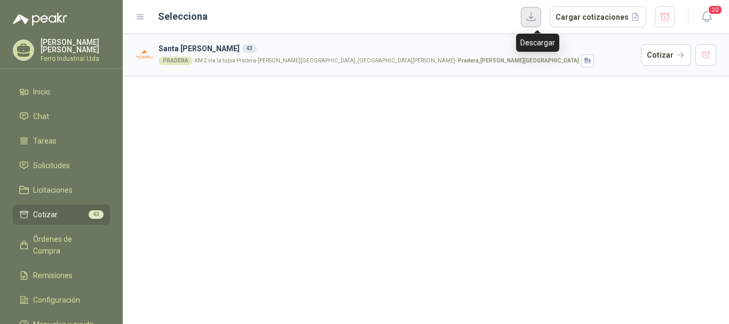
click at [539, 16] on button "button" at bounding box center [531, 17] width 20 height 20
click at [706, 59] on button "button" at bounding box center [706, 54] width 21 height 21
